Goal: Contribute content

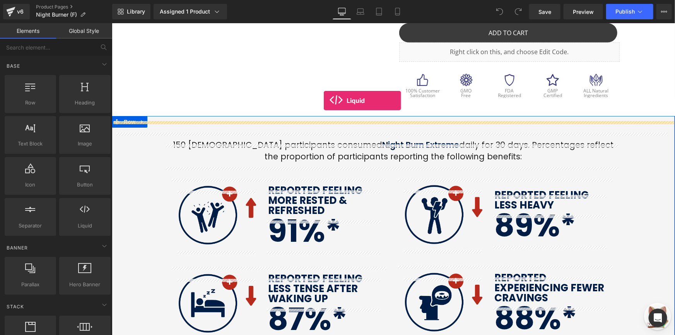
scroll to position [313, 0]
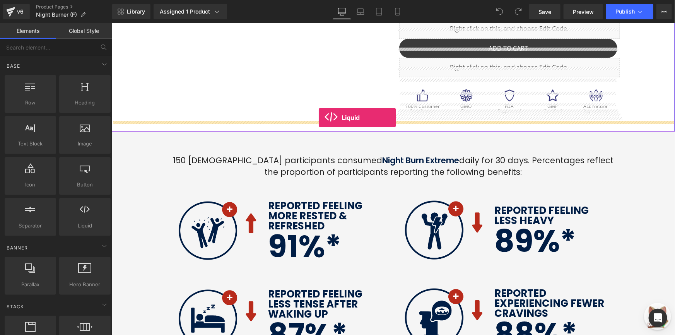
drag, startPoint x: 182, startPoint y: 237, endPoint x: 318, endPoint y: 117, distance: 181.6
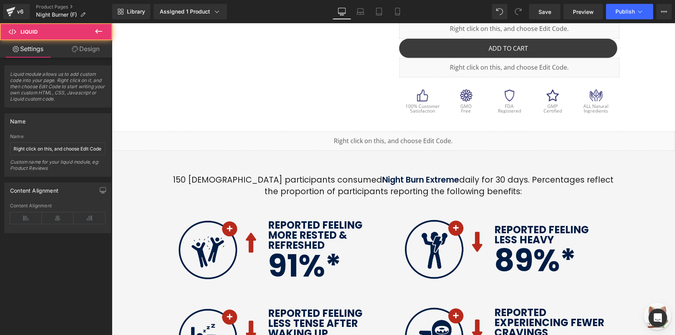
click at [350, 131] on div "Liquid" at bounding box center [392, 140] width 563 height 19
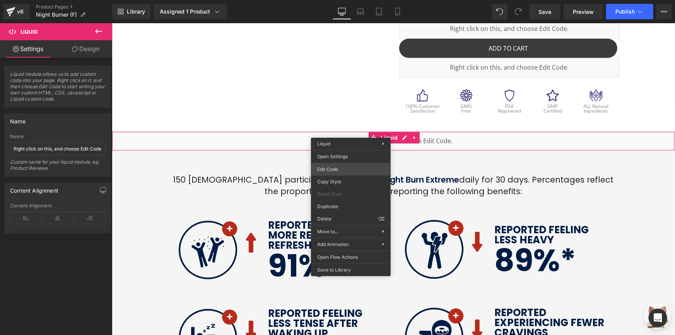
click at [361, 0] on div "Liquid You are previewing how the will restyle your page. You can not edit Elem…" at bounding box center [337, 0] width 675 height 0
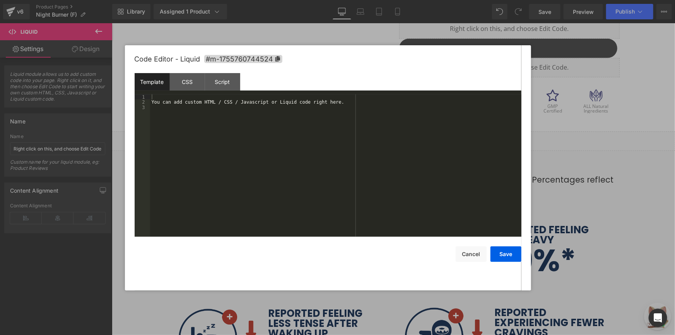
click at [350, 131] on div "You can add custom HTML / CSS / Javascript or Liquid code right here." at bounding box center [335, 170] width 371 height 153
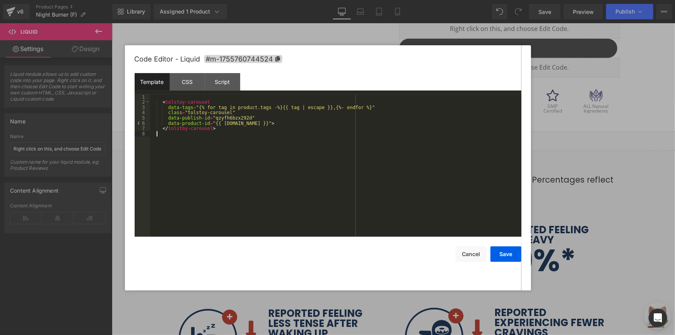
click at [321, 159] on div "< tolstoy-carousel data-tags = "{% for tag in product.tags -%}{{ tag | escape }…" at bounding box center [335, 170] width 371 height 153
click at [498, 259] on button "Save" at bounding box center [505, 253] width 31 height 15
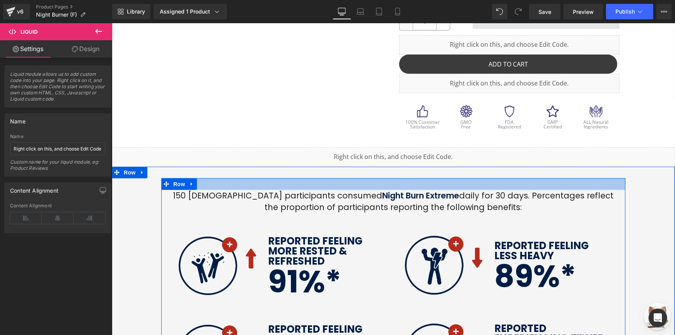
scroll to position [278, 0]
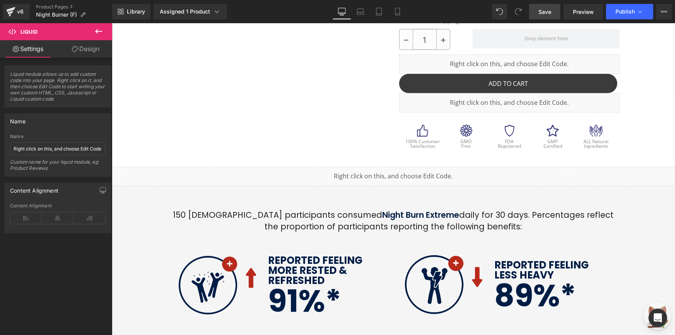
click at [540, 17] on link "Save" at bounding box center [544, 11] width 31 height 15
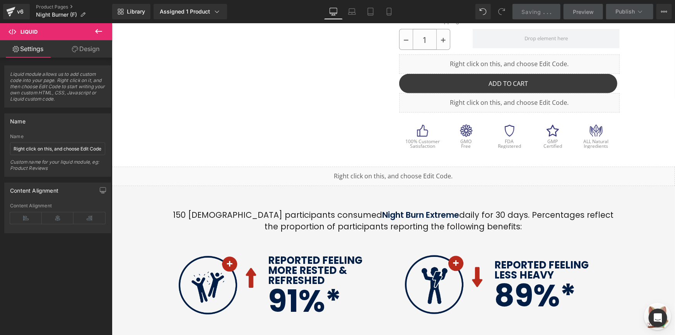
scroll to position [102, 0]
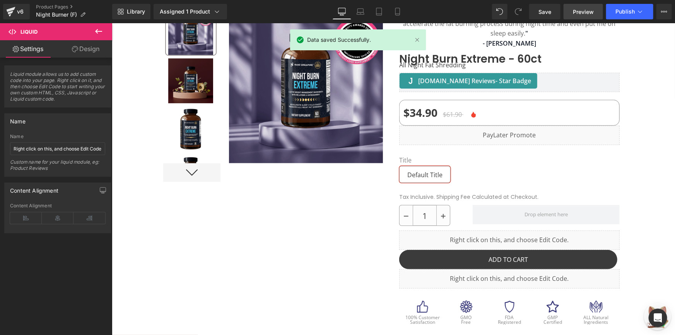
click at [587, 11] on span "Preview" at bounding box center [583, 12] width 21 height 8
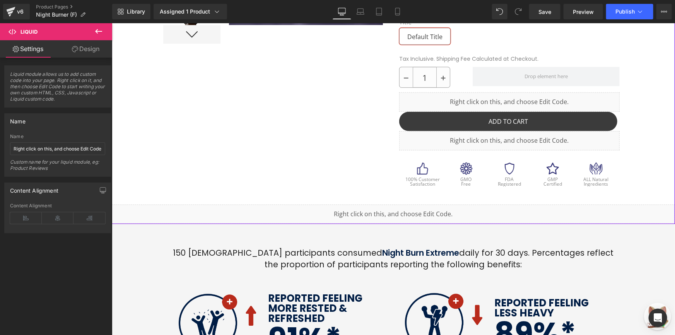
scroll to position [242, 0]
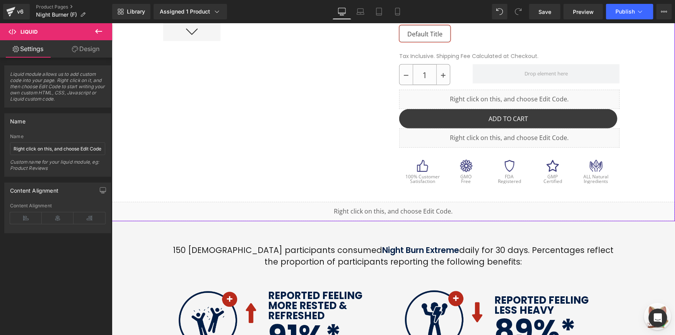
click at [346, 189] on div at bounding box center [393, 23] width 464 height 357
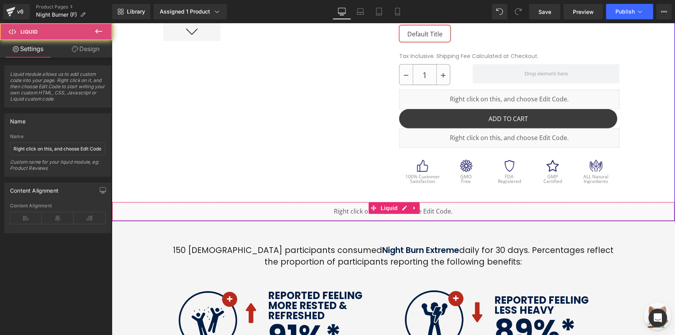
click at [342, 201] on div "Liquid" at bounding box center [392, 210] width 563 height 19
click at [279, 201] on div "Liquid" at bounding box center [392, 210] width 563 height 19
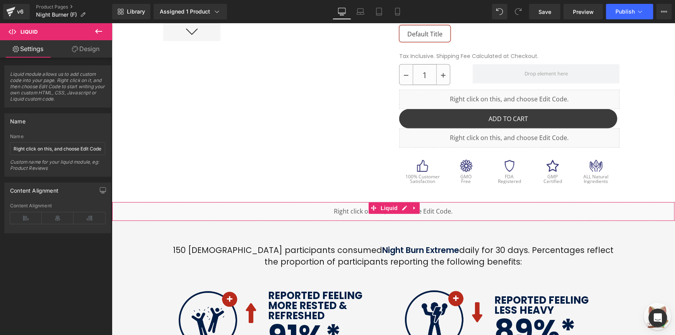
click at [66, 53] on link "Design" at bounding box center [86, 48] width 56 height 17
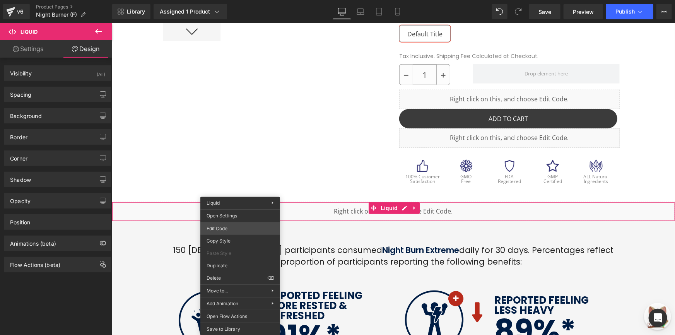
click at [256, 0] on div "Liquid You are previewing how the will restyle your page. You can not edit Elem…" at bounding box center [337, 0] width 675 height 0
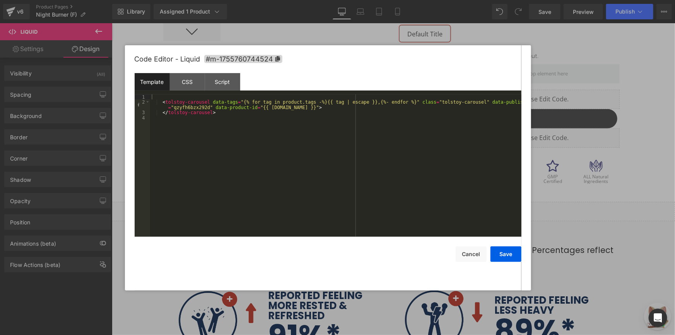
click at [234, 113] on div "< tolstoy-carousel data-tags = "{% for tag in product.tags -%}{{ tag | escape }…" at bounding box center [335, 170] width 371 height 153
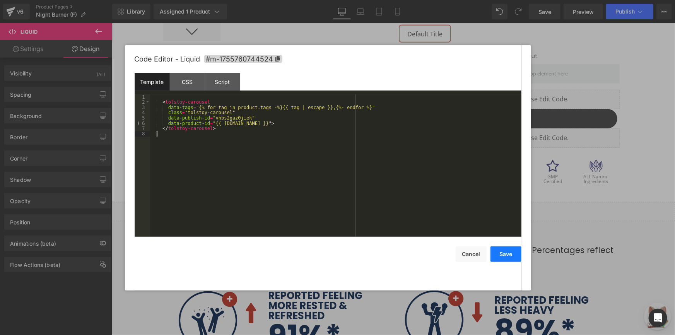
click at [498, 251] on button "Save" at bounding box center [505, 253] width 31 height 15
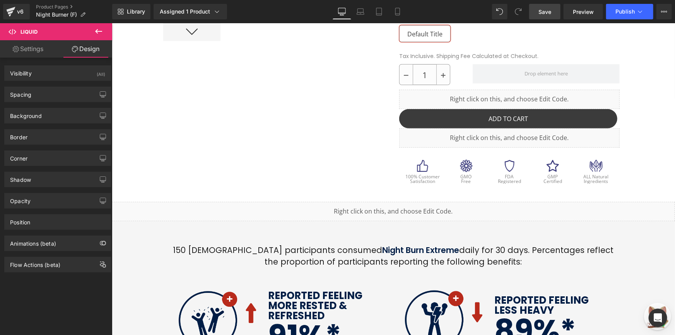
drag, startPoint x: 547, startPoint y: 11, endPoint x: 558, endPoint y: 11, distance: 10.8
click at [547, 11] on span "Save" at bounding box center [544, 12] width 13 height 8
click at [569, 13] on link "Preview" at bounding box center [582, 11] width 39 height 15
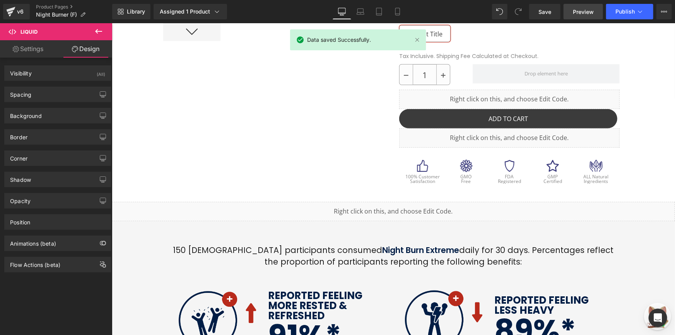
click at [569, 12] on link "Preview" at bounding box center [582, 11] width 39 height 15
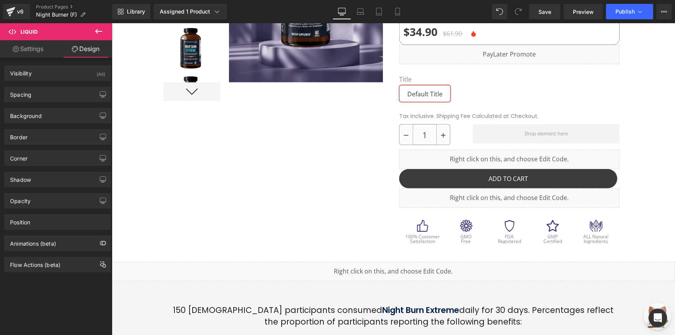
scroll to position [172, 0]
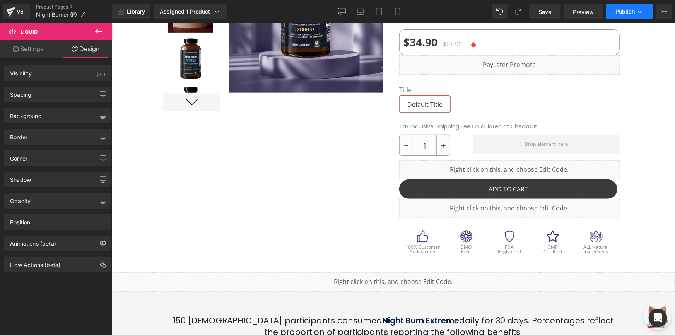
click at [616, 10] on span "Publish" at bounding box center [624, 12] width 19 height 6
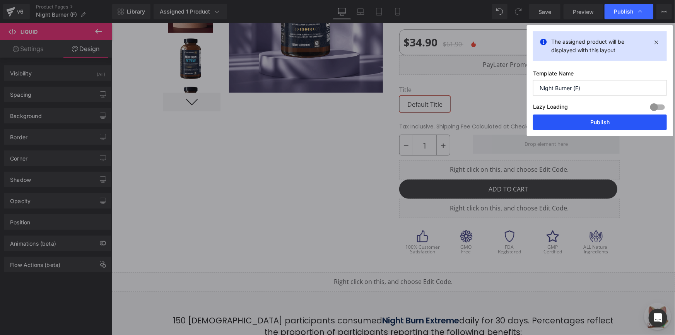
drag, startPoint x: 595, startPoint y: 119, endPoint x: 482, endPoint y: 96, distance: 115.3
click at [595, 119] on button "Publish" at bounding box center [600, 121] width 134 height 15
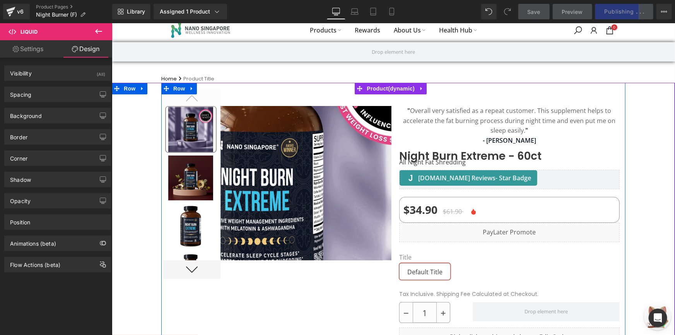
scroll to position [0, 0]
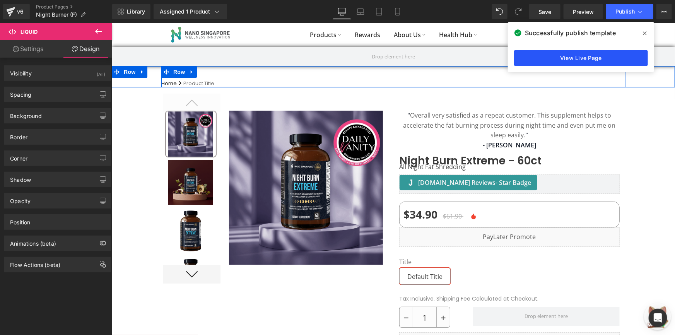
click at [604, 59] on link "View Live Page" at bounding box center [581, 57] width 134 height 15
